Goal: Task Accomplishment & Management: Manage account settings

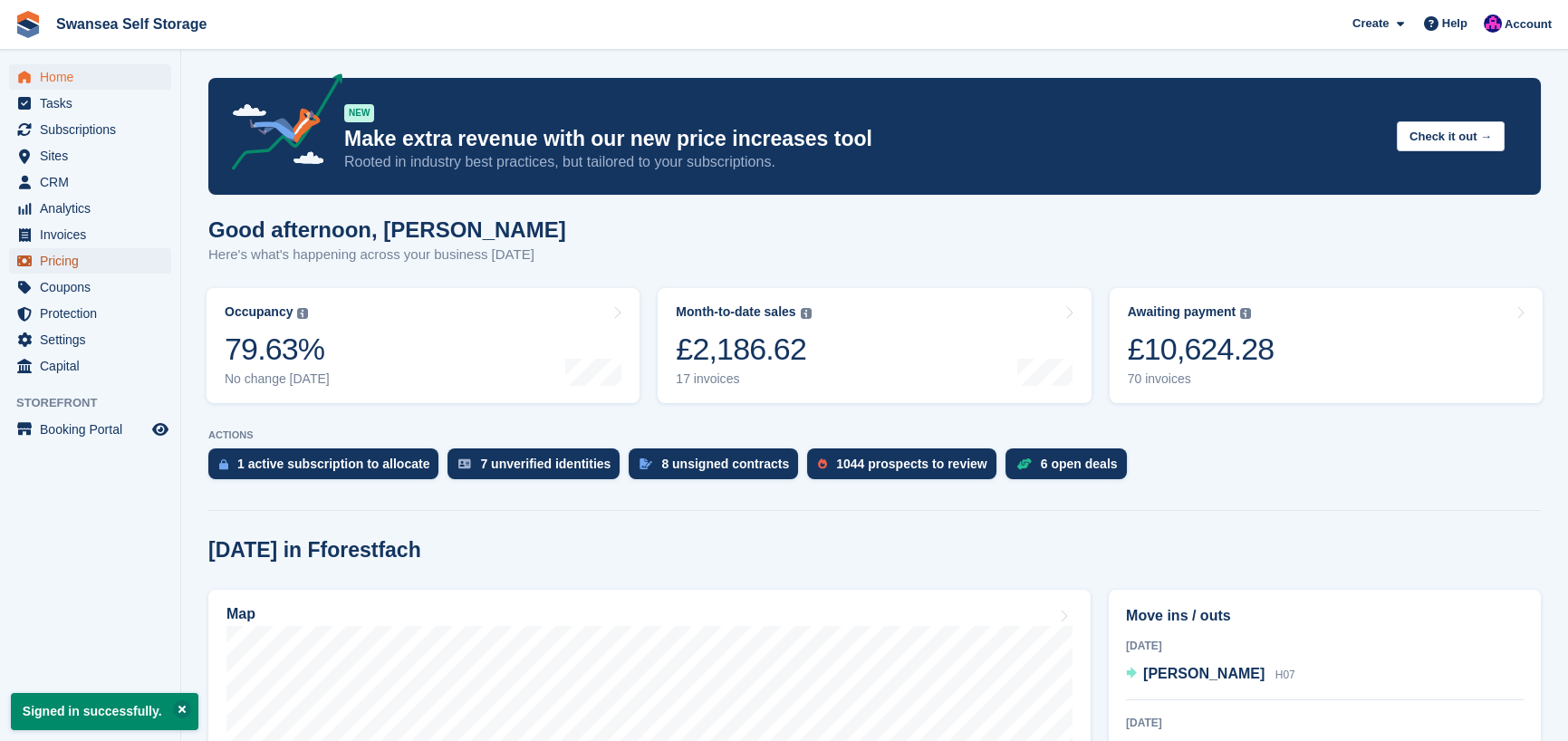
click at [72, 263] on span "Pricing" at bounding box center [95, 260] width 109 height 25
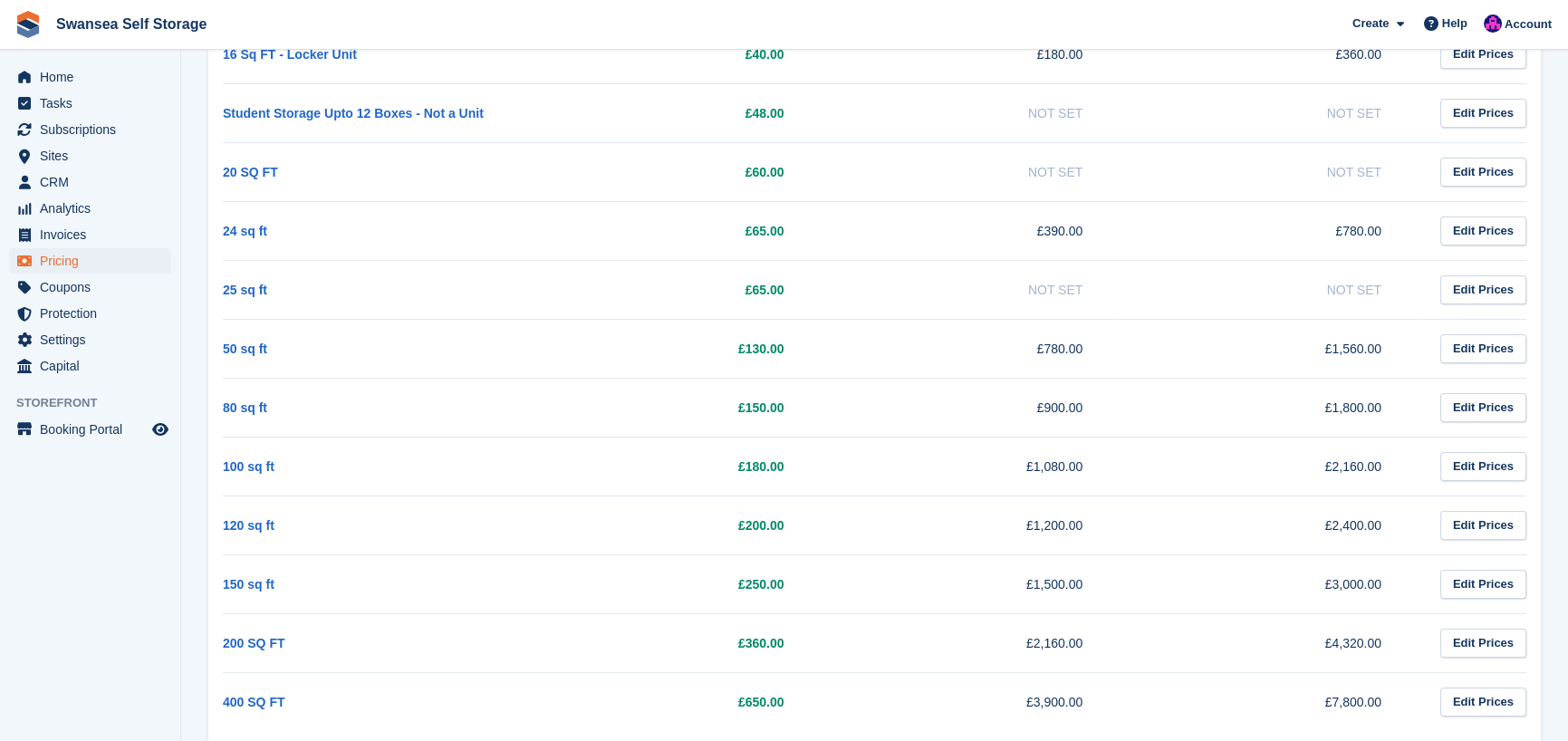
scroll to position [360, 0]
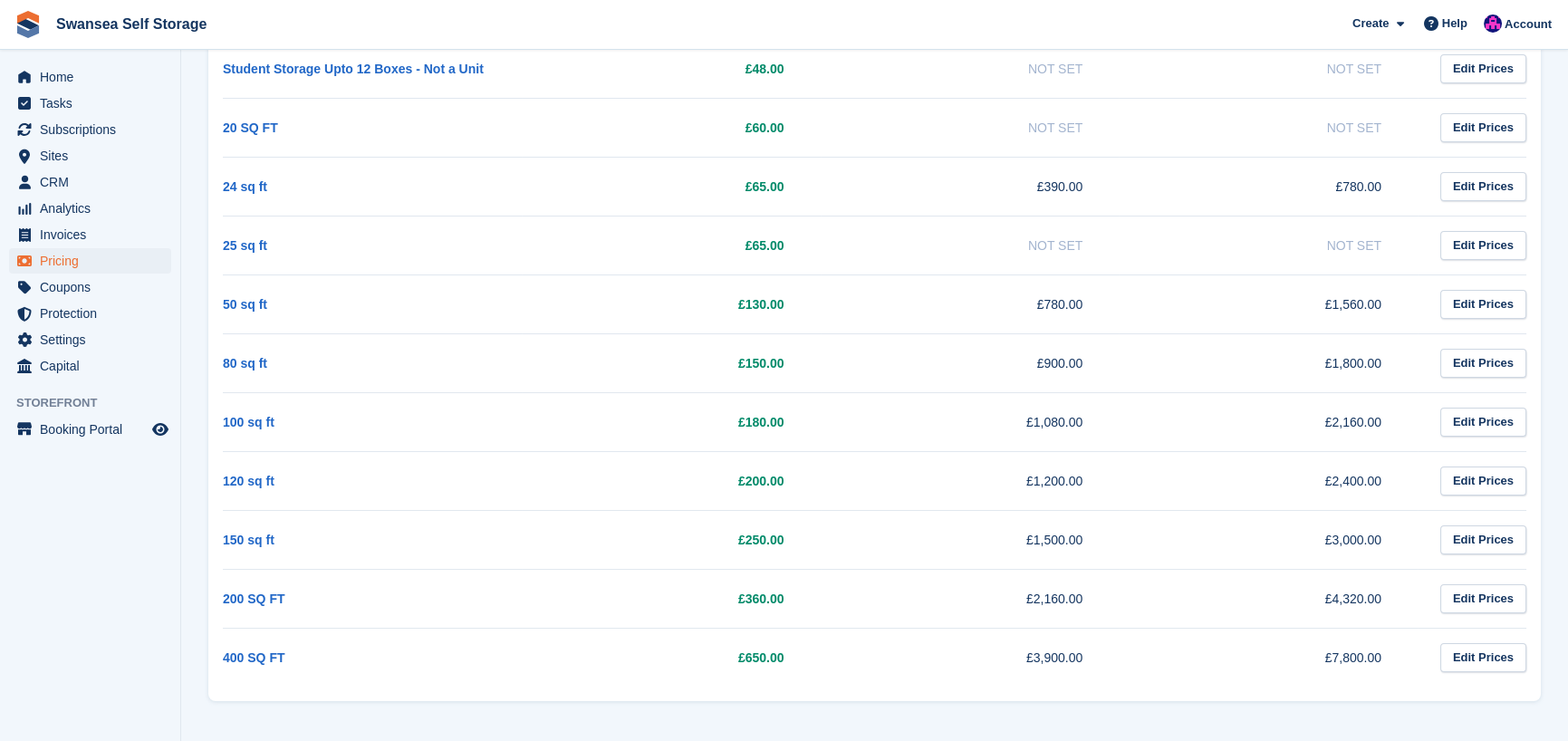
click at [436, 479] on td "120 sq ft" at bounding box center [372, 481] width 299 height 59
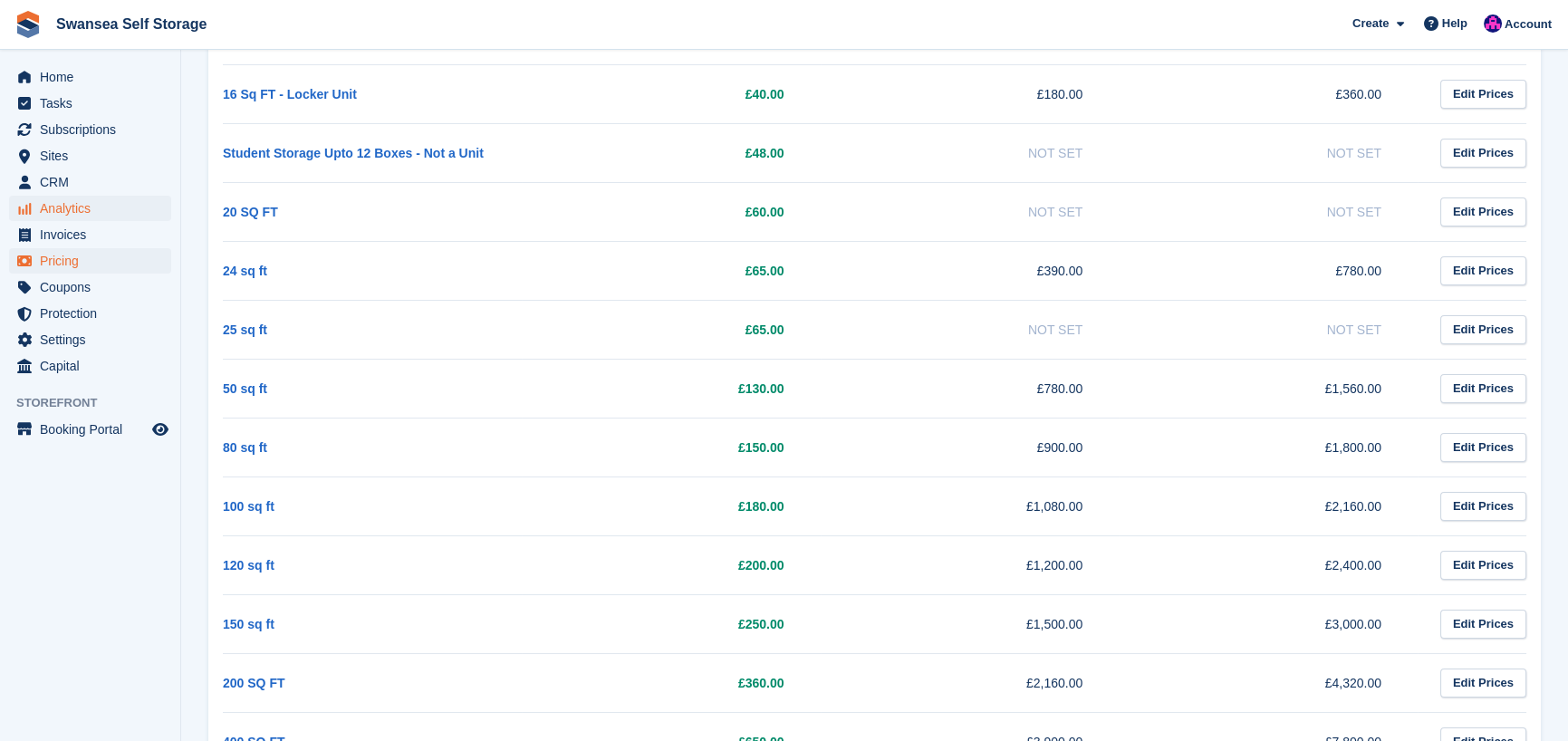
scroll to position [0, 0]
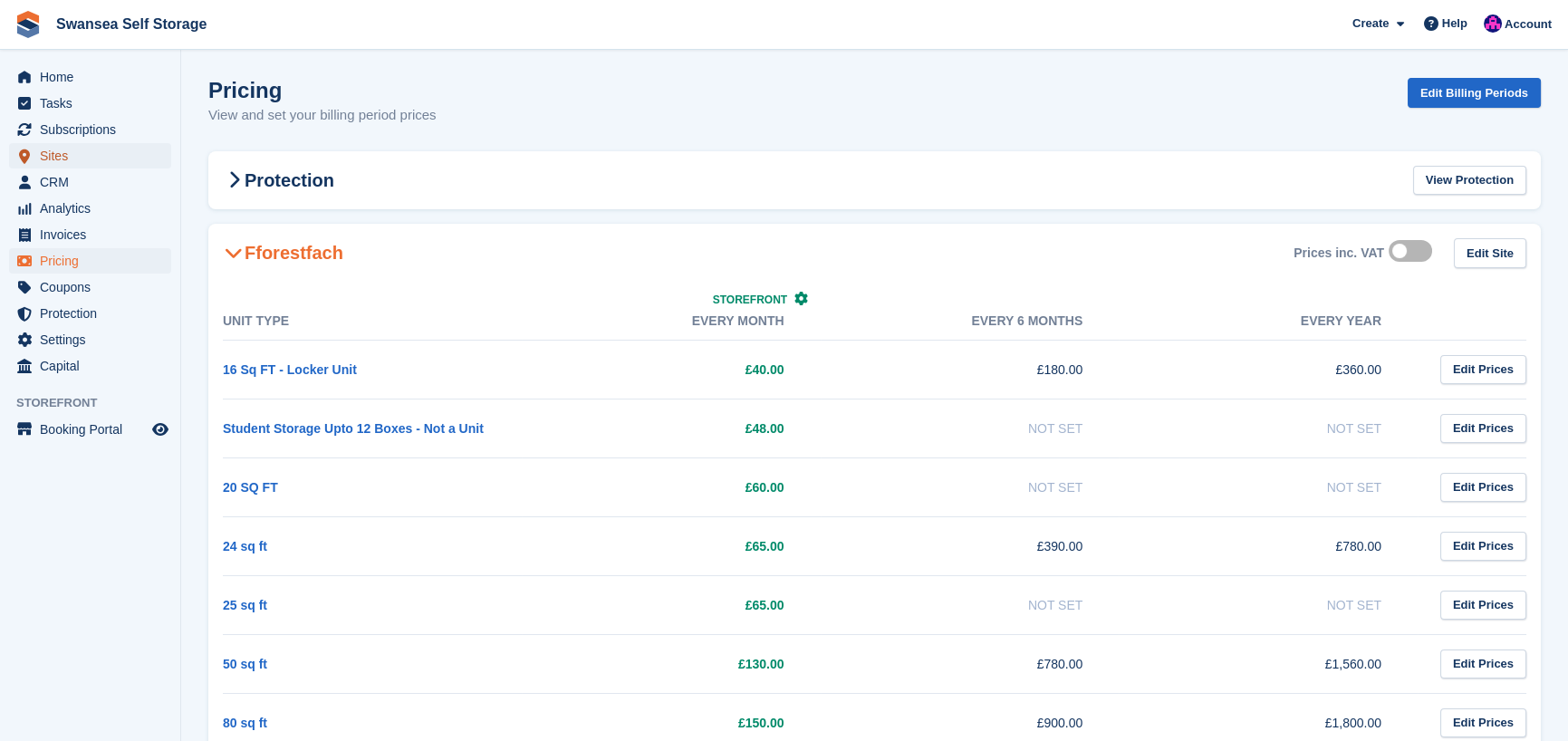
click at [80, 153] on span "Sites" at bounding box center [95, 156] width 109 height 25
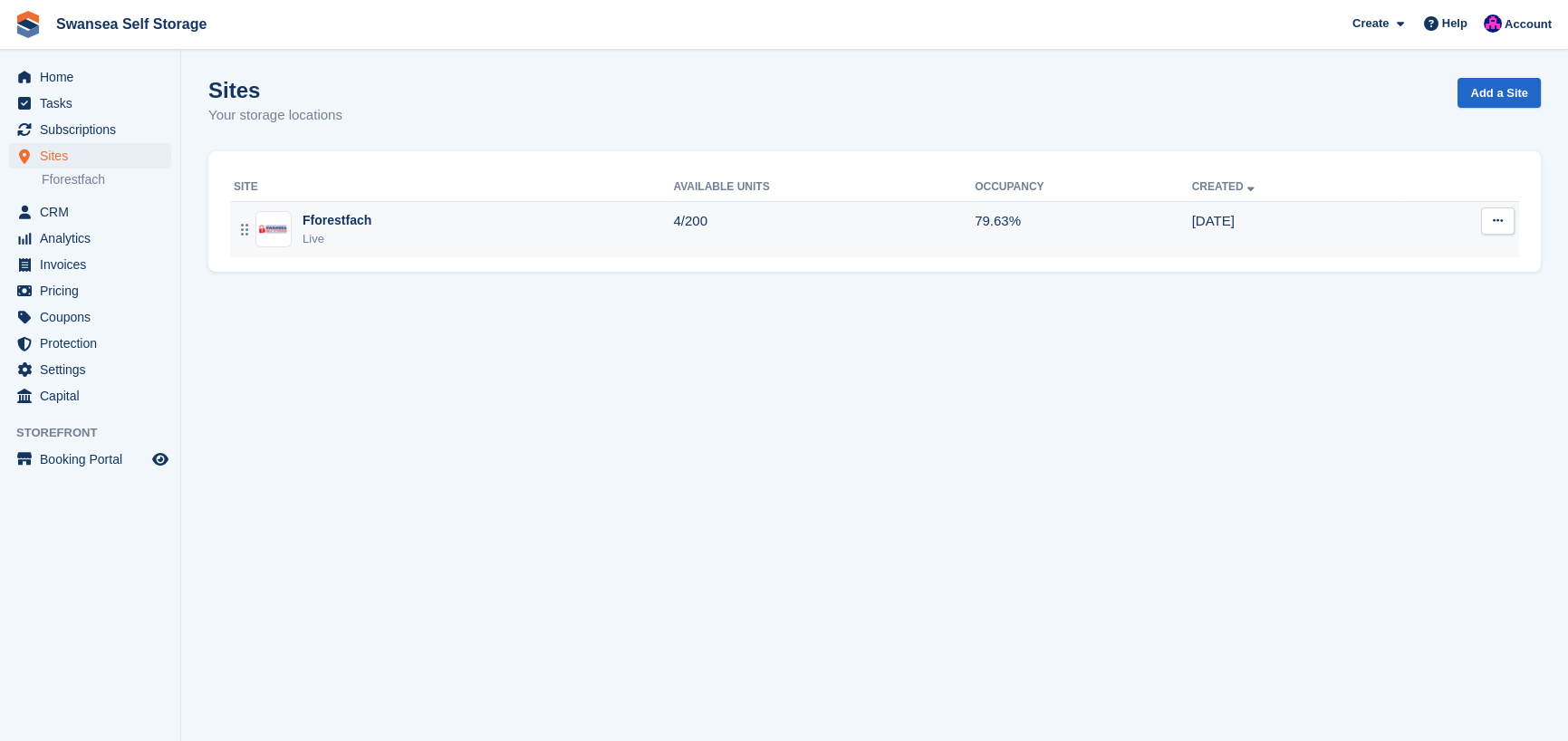
drag, startPoint x: 368, startPoint y: 221, endPoint x: 382, endPoint y: 225, distance: 14.6
click at [370, 221] on div "Fforestfach Live" at bounding box center [453, 230] width 439 height 37
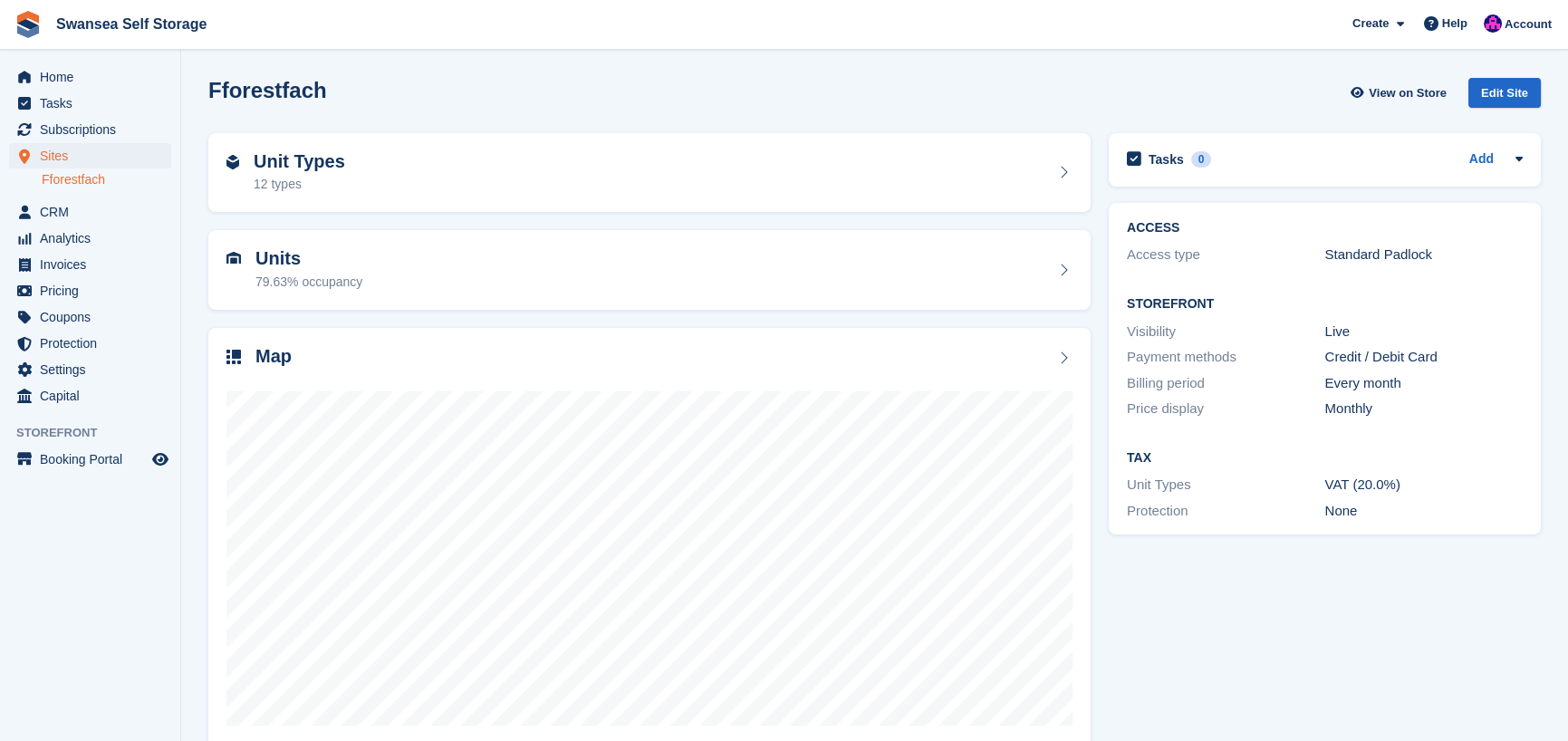
click at [340, 278] on div "79.63% occupancy" at bounding box center [309, 282] width 107 height 19
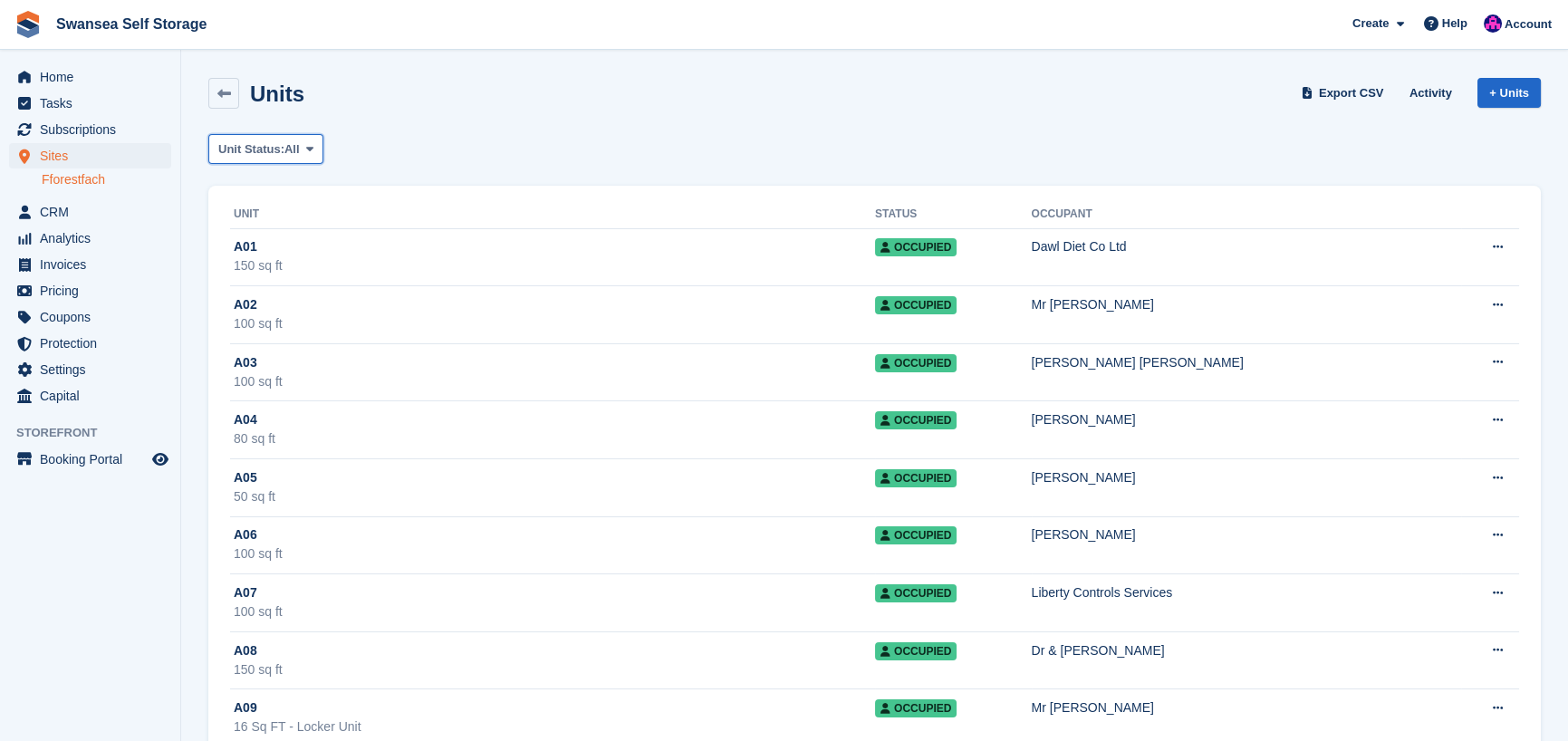
click at [274, 143] on span "Unit Status:" at bounding box center [251, 149] width 67 height 18
click at [288, 225] on link "Available" at bounding box center [295, 224] width 157 height 33
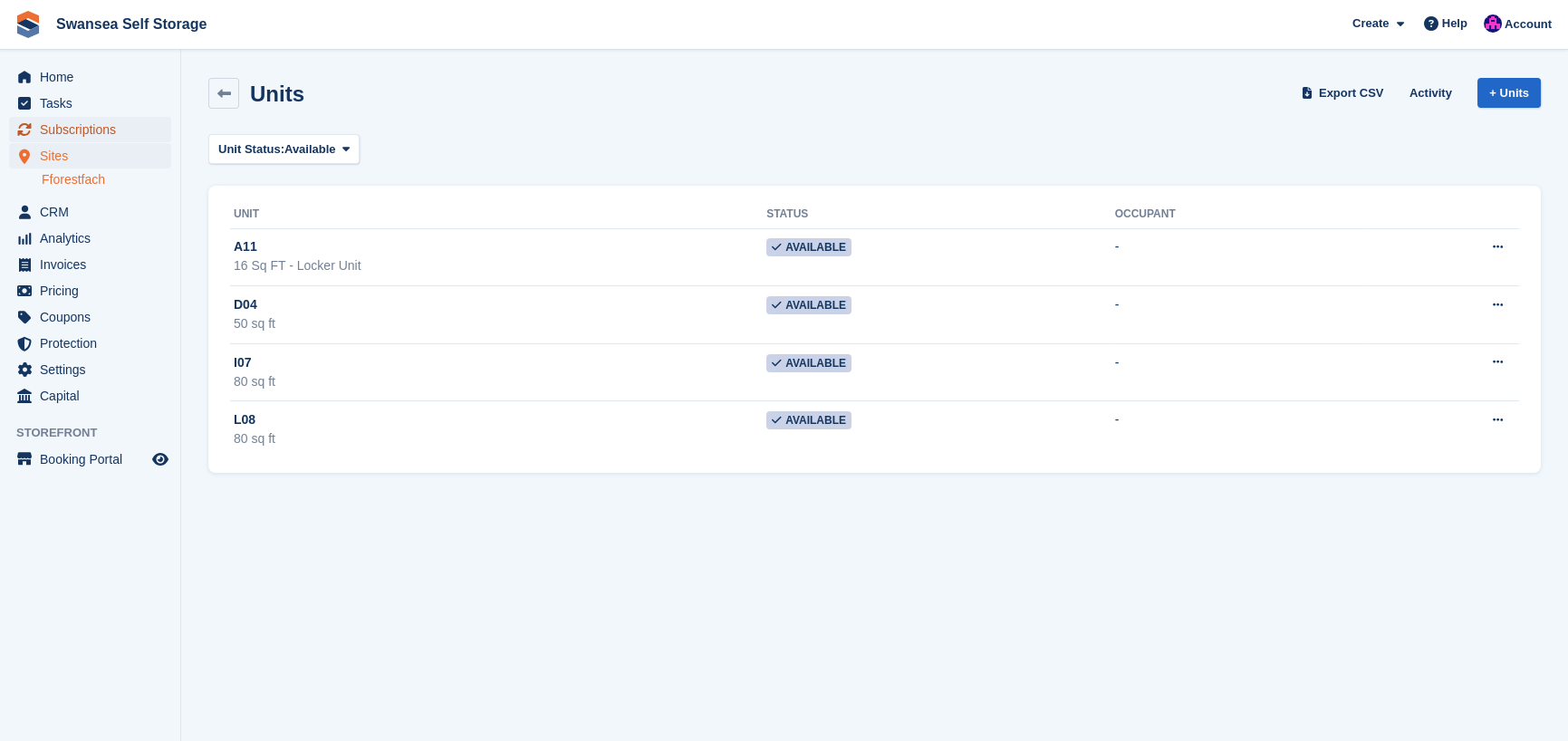
click at [108, 134] on span "Subscriptions" at bounding box center [95, 129] width 109 height 25
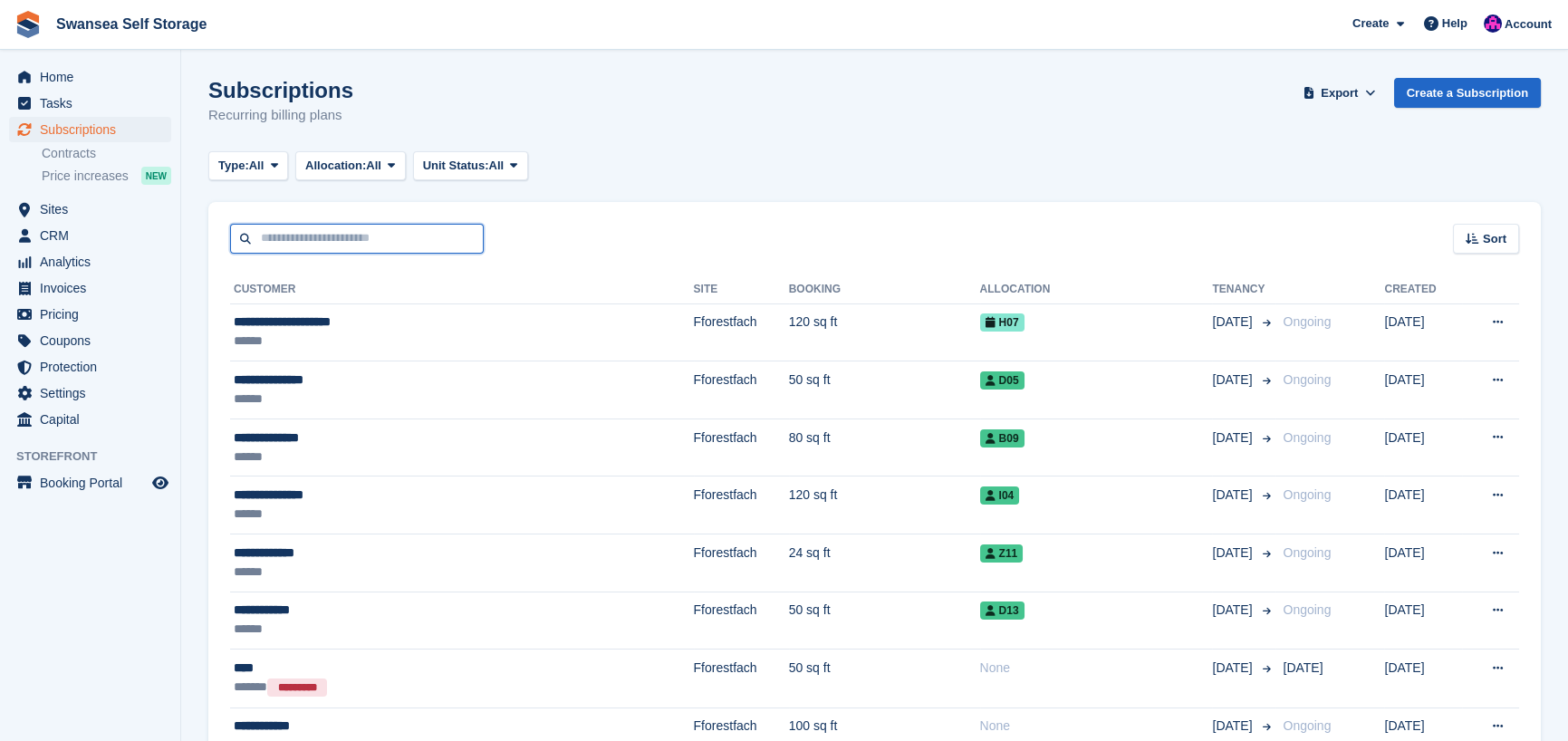
click at [282, 244] on input "text" at bounding box center [357, 239] width 254 height 30
type input "****"
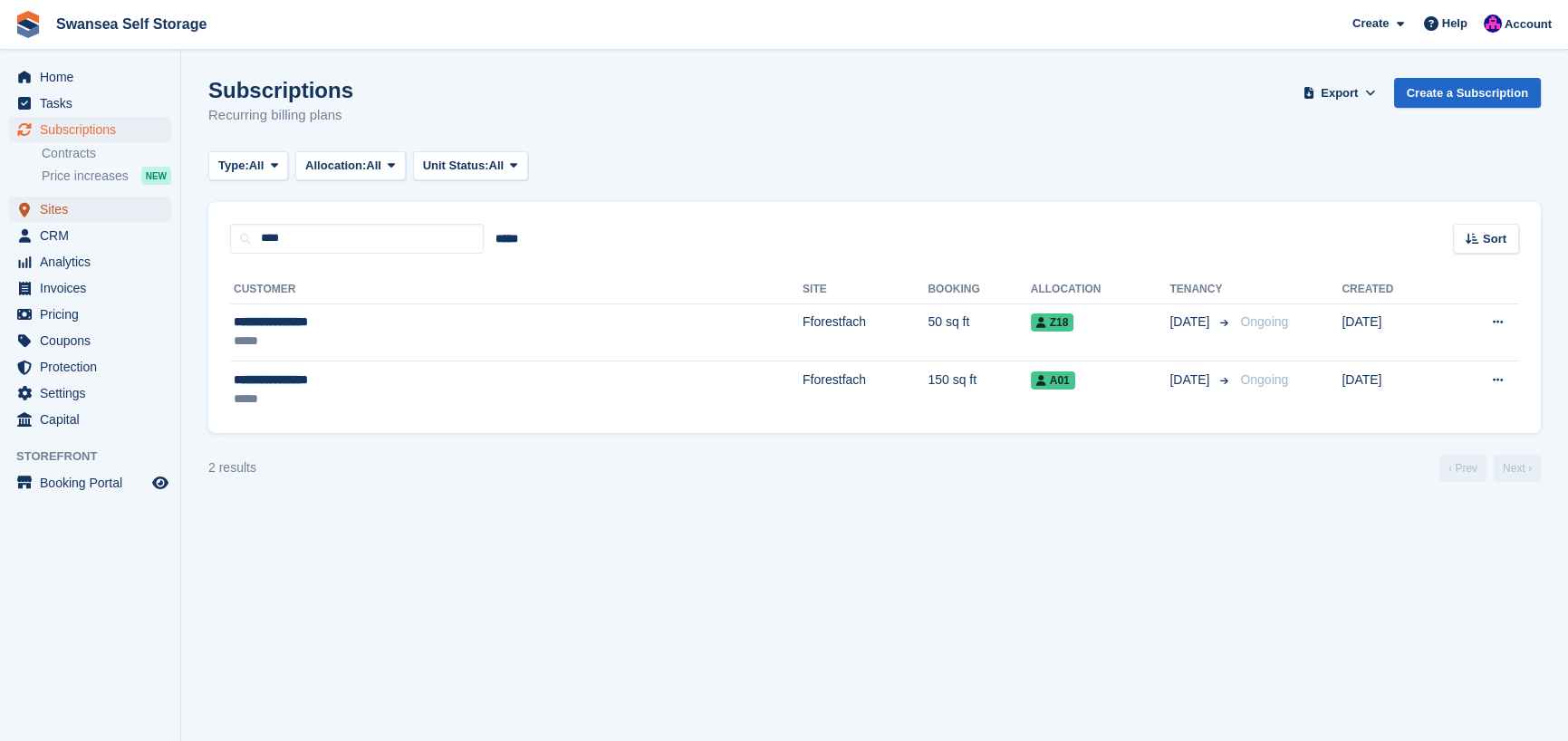
click at [85, 217] on span "Sites" at bounding box center [95, 209] width 109 height 25
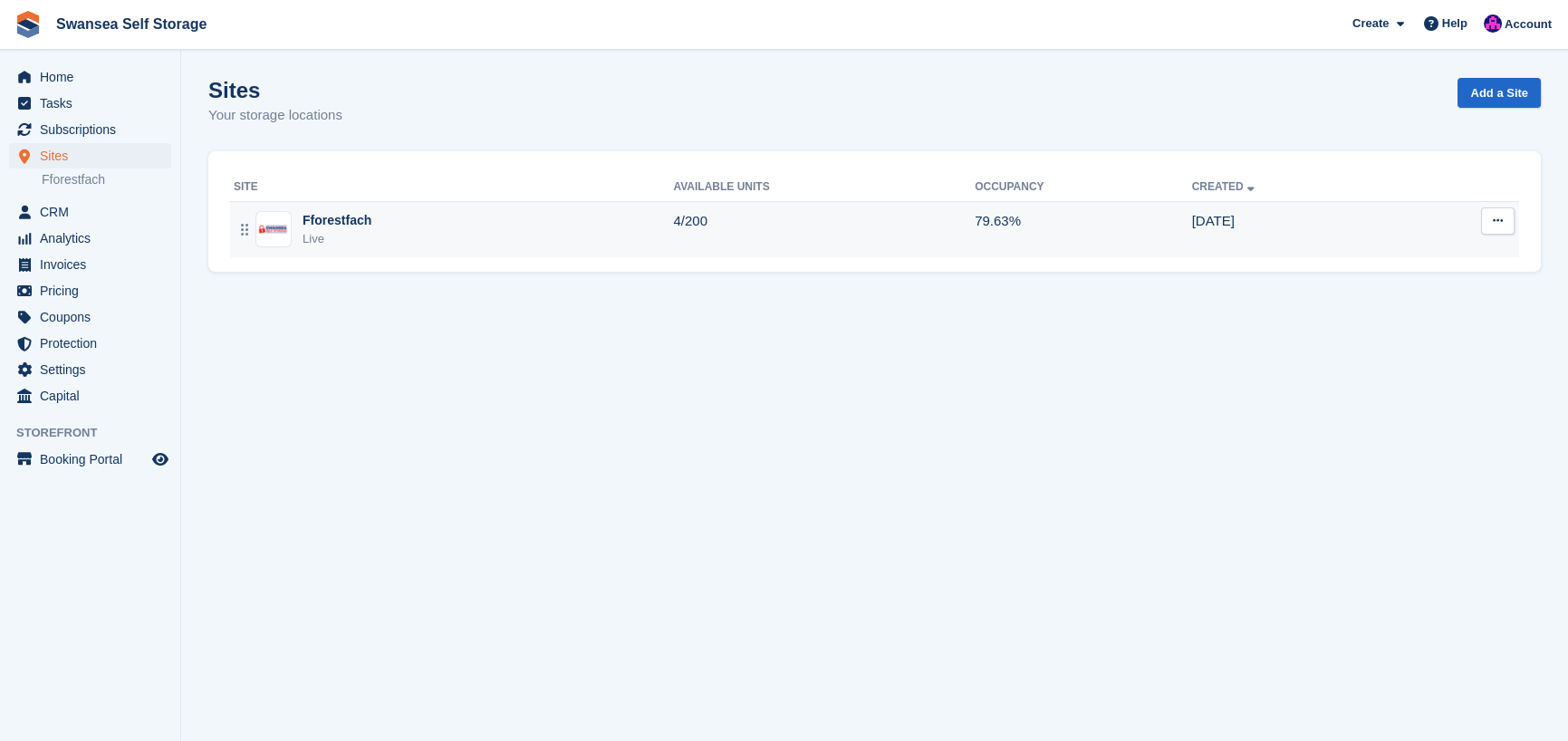
click at [461, 230] on div "Fforestfach Live" at bounding box center [453, 230] width 439 height 37
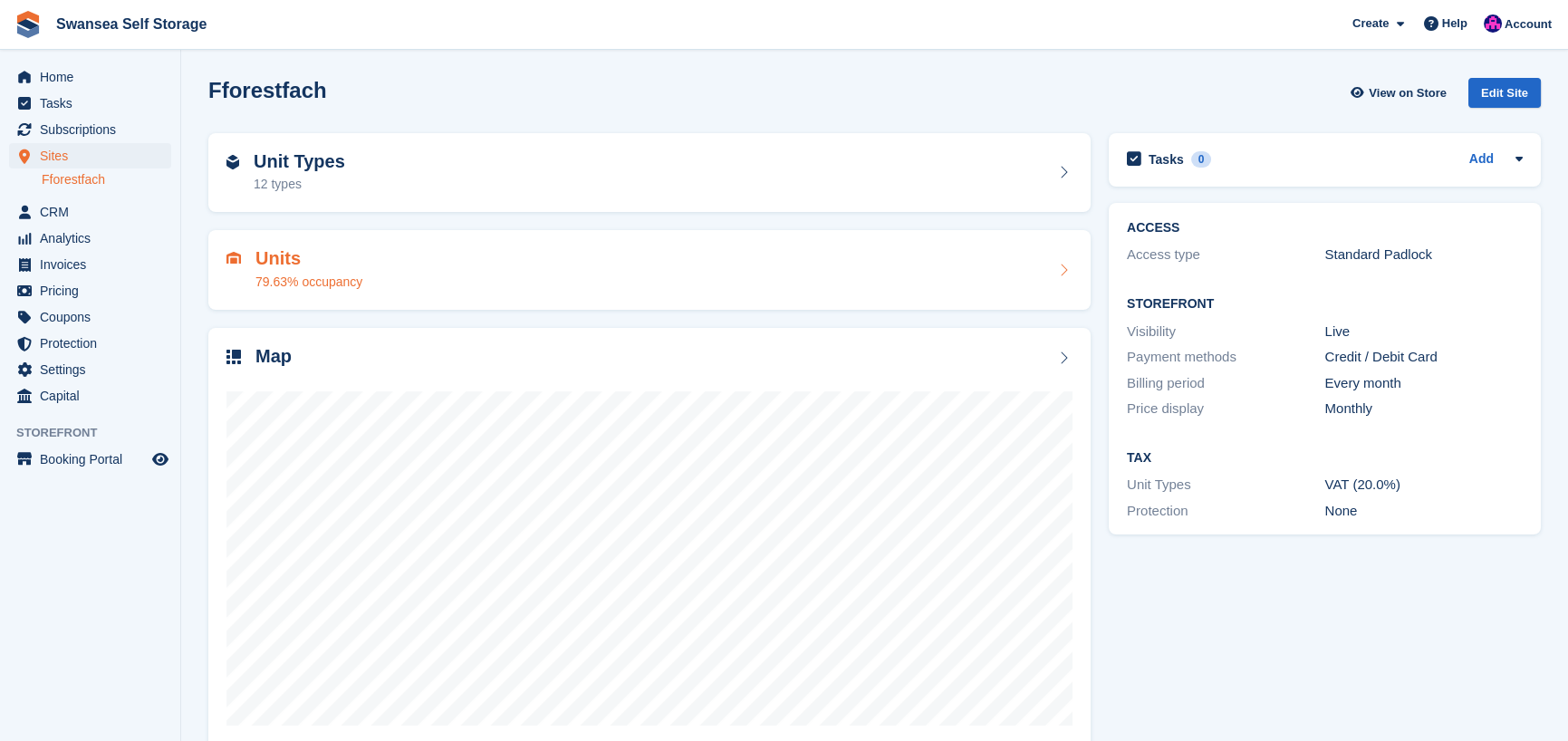
click at [333, 279] on div "79.63% occupancy" at bounding box center [309, 282] width 107 height 19
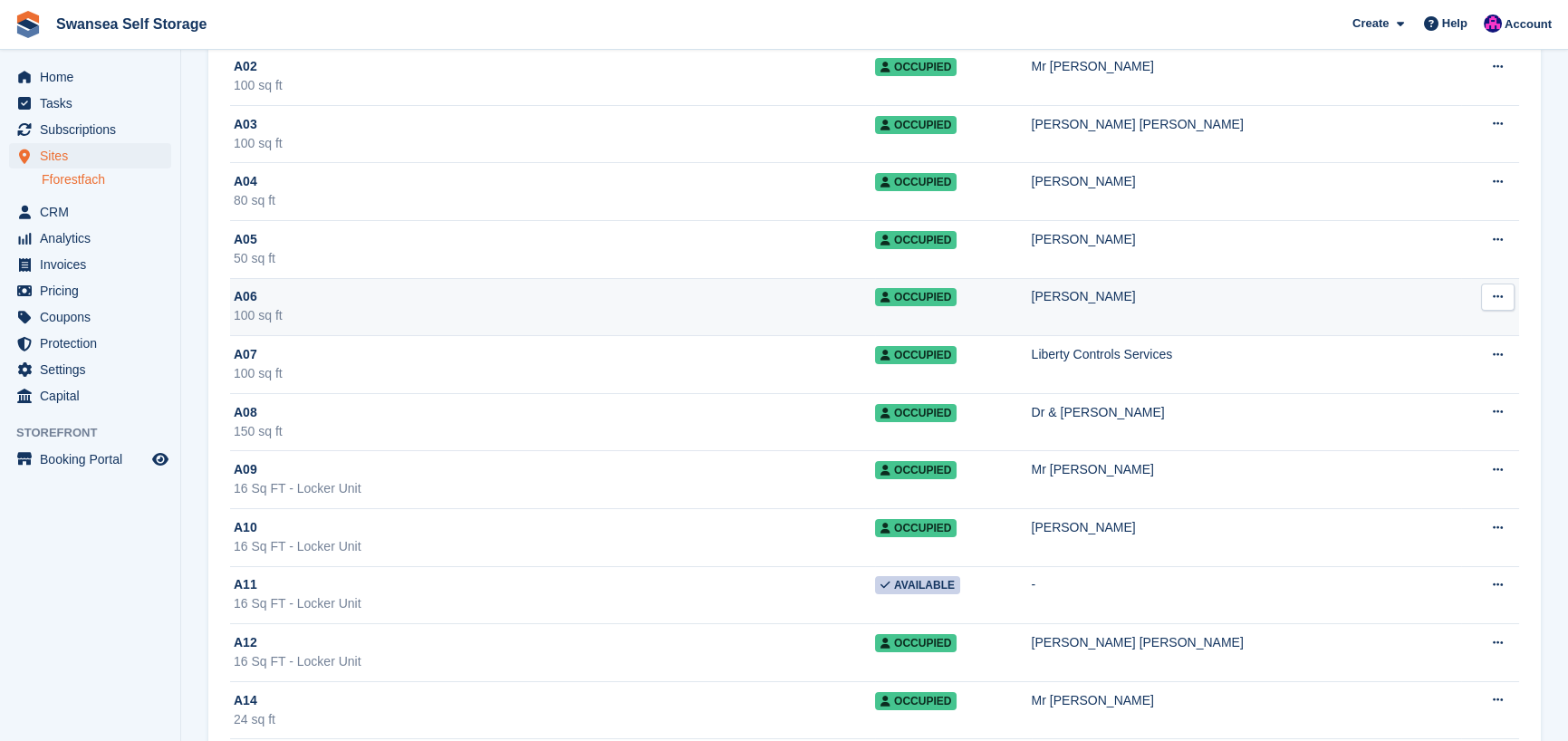
scroll to position [272, 0]
